Goal: Information Seeking & Learning: Learn about a topic

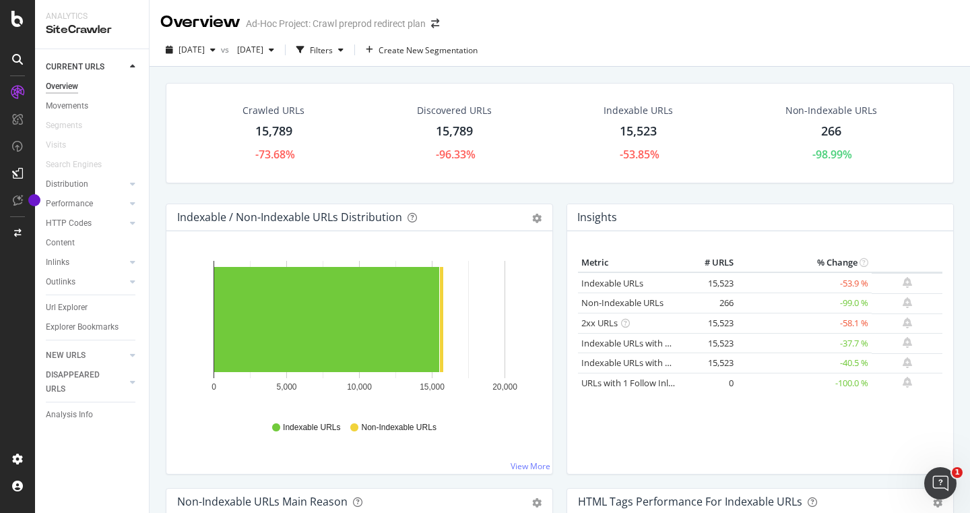
click at [868, 241] on div "Metric # URLS % Change Indexable URLs 15,523 -53.9 % Non-Indexable URLs 266 -99…" at bounding box center [760, 352] width 386 height 243
click at [722, 326] on td "15,523" at bounding box center [710, 323] width 54 height 20
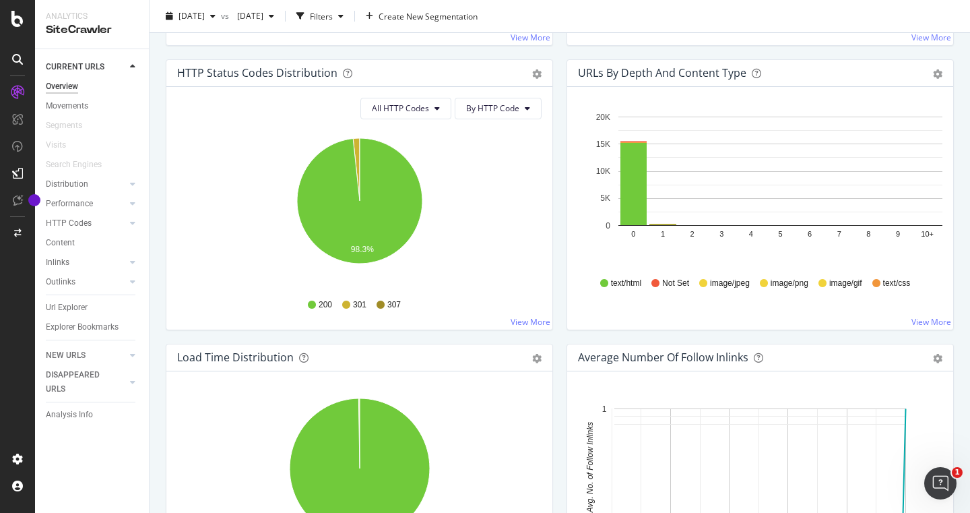
scroll to position [704, 0]
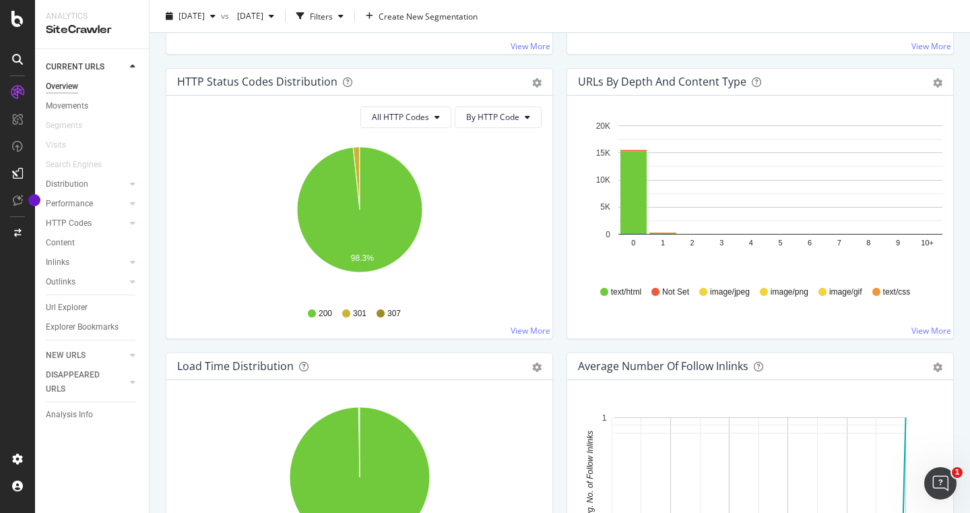
click at [528, 129] on div "All HTTP Codes By HTTP Code Hold CMD (⌘) while clicking to filter the report. 9…" at bounding box center [359, 217] width 386 height 243
click at [528, 122] on button "By HTTP Code" at bounding box center [498, 117] width 87 height 22
click at [420, 112] on span "All HTTP Codes" at bounding box center [400, 116] width 57 height 11
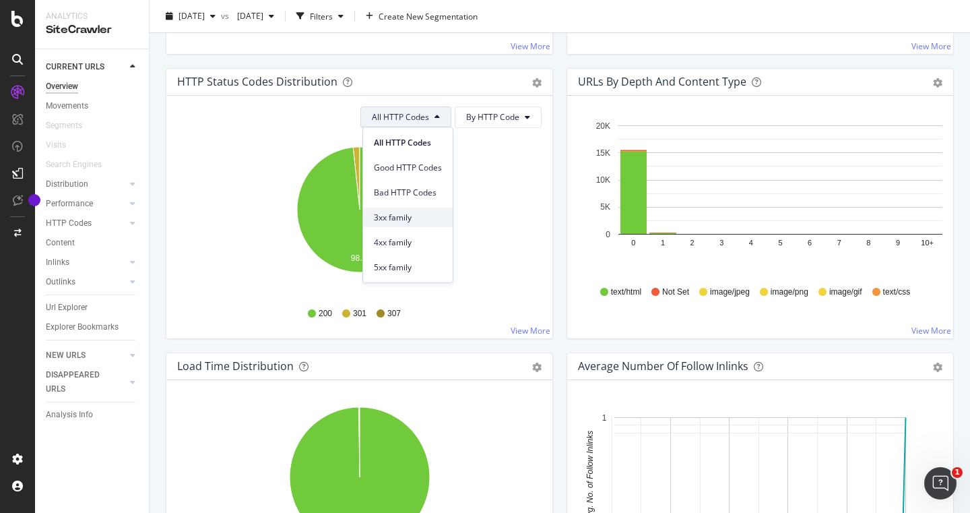
click at [386, 210] on div "3xx family" at bounding box center [408, 218] width 90 height 20
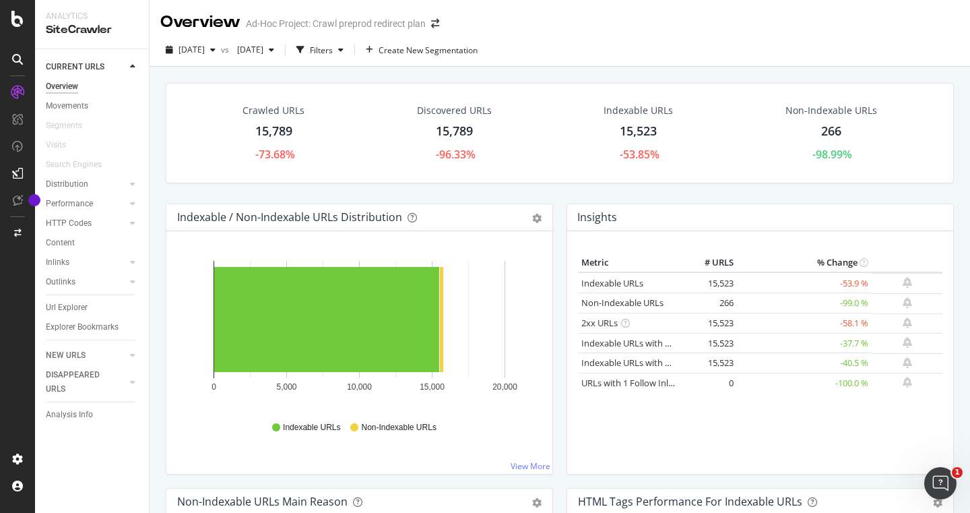
scroll to position [0, 0]
